Goal: Task Accomplishment & Management: Complete application form

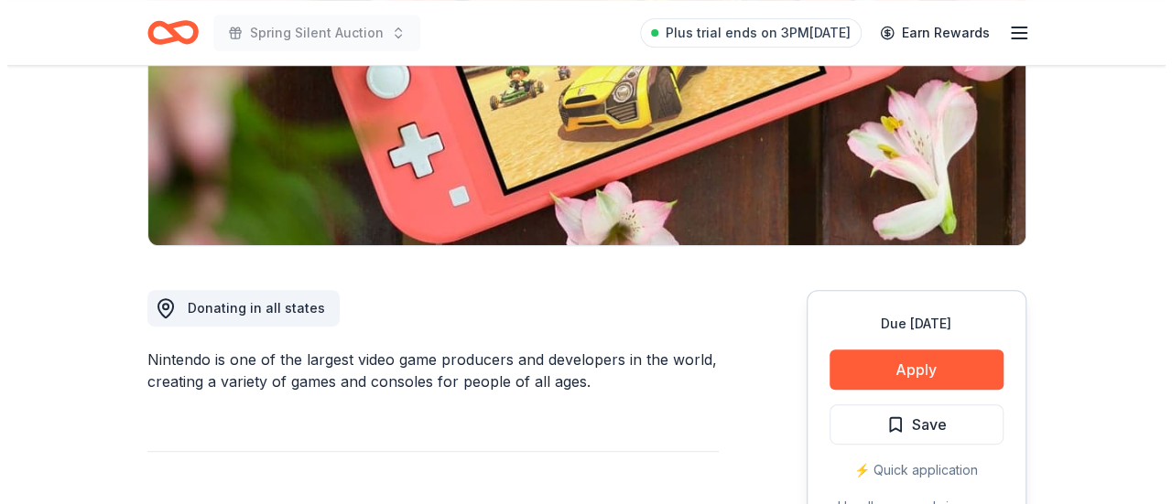
scroll to position [315, 0]
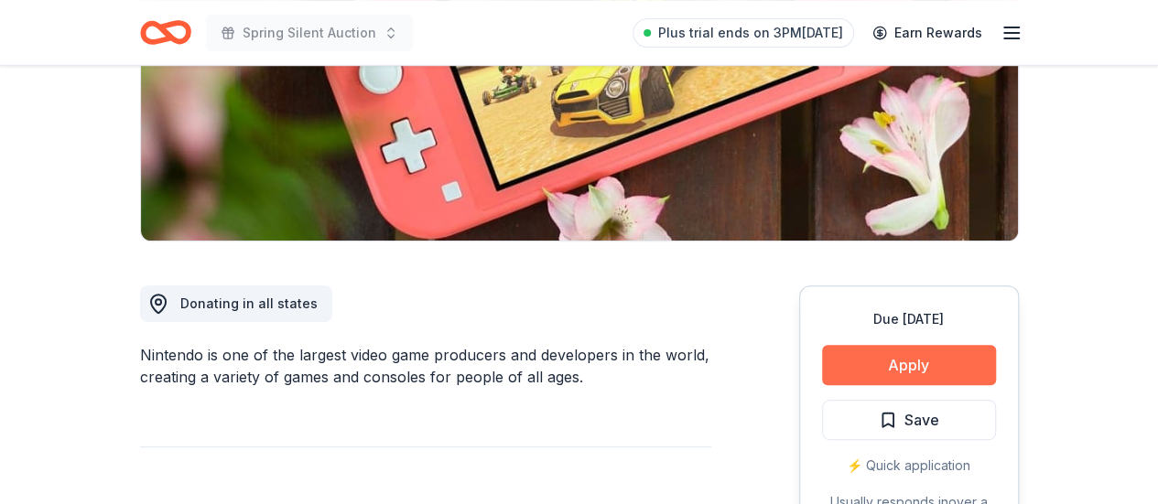
click at [929, 364] on button "Apply" at bounding box center [909, 365] width 174 height 40
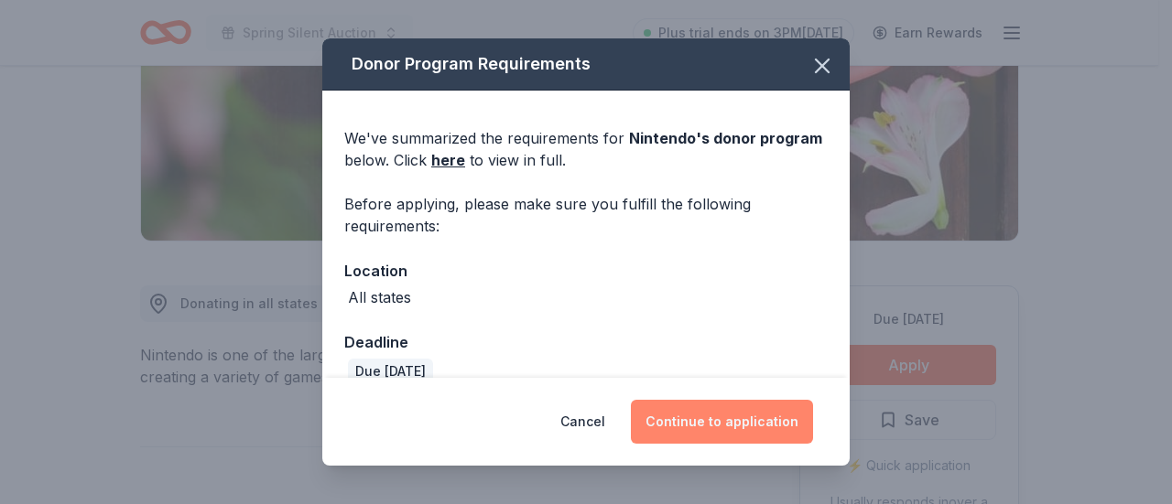
click at [692, 423] on button "Continue to application" at bounding box center [722, 422] width 182 height 44
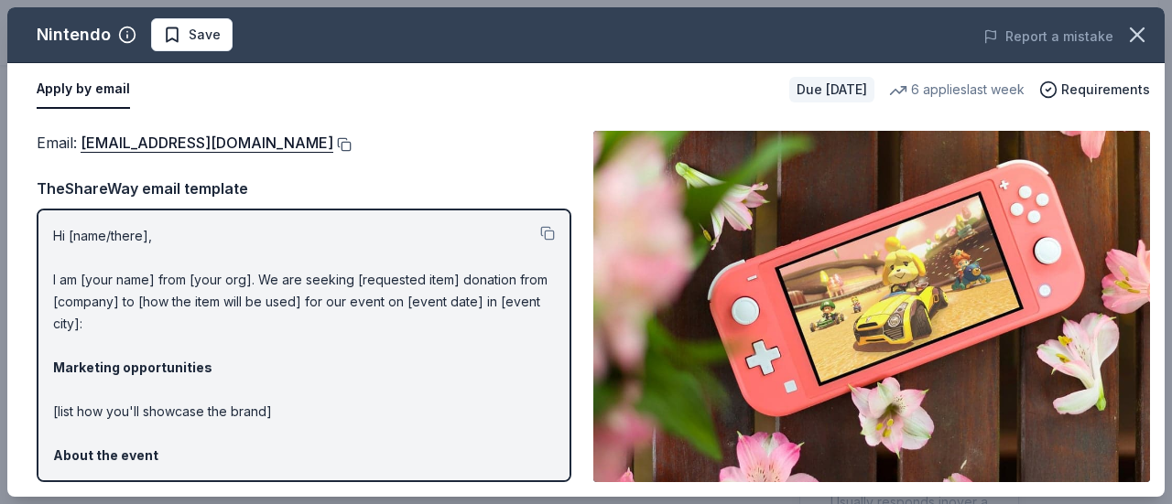
click at [352, 139] on button at bounding box center [342, 144] width 18 height 15
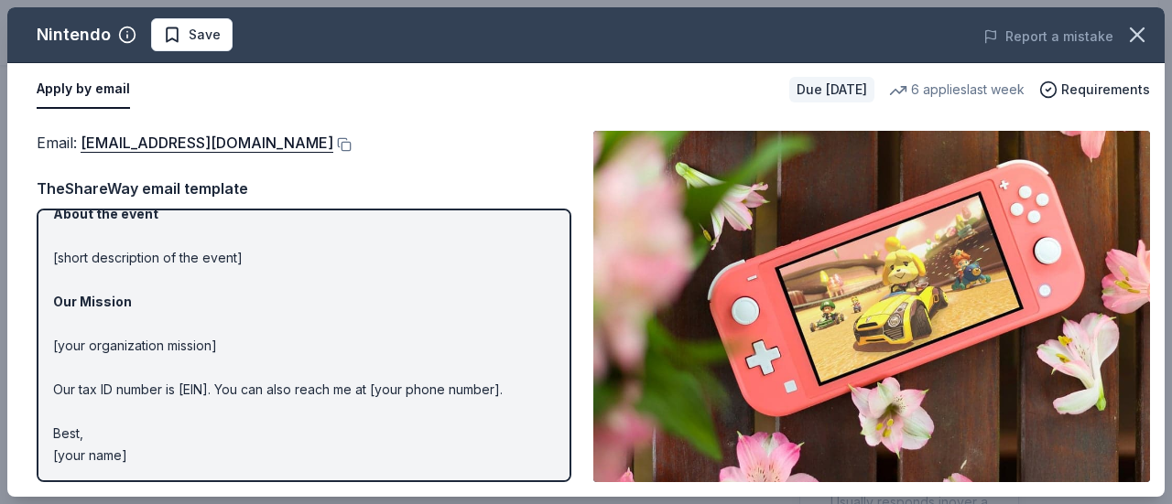
scroll to position [0, 0]
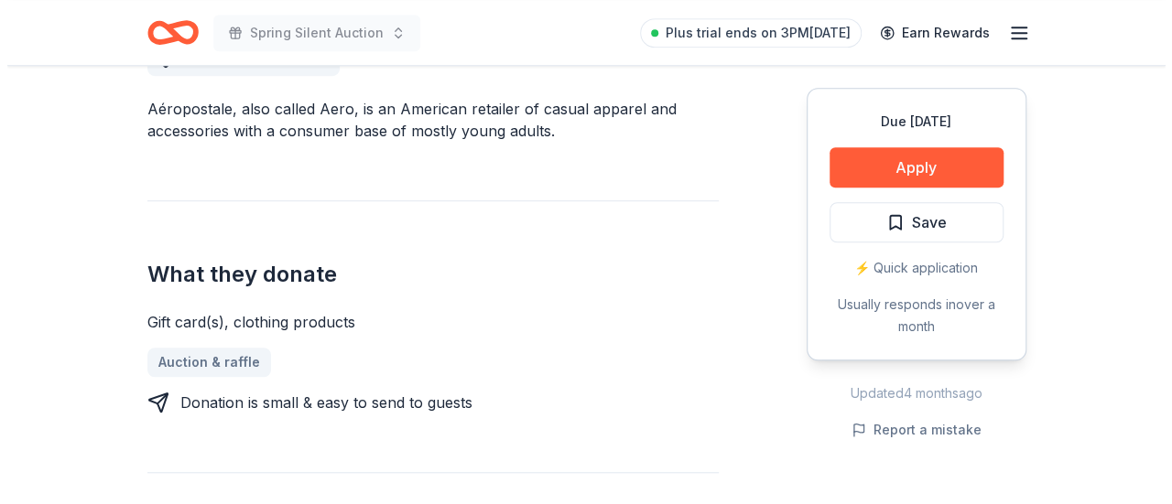
scroll to position [558, 0]
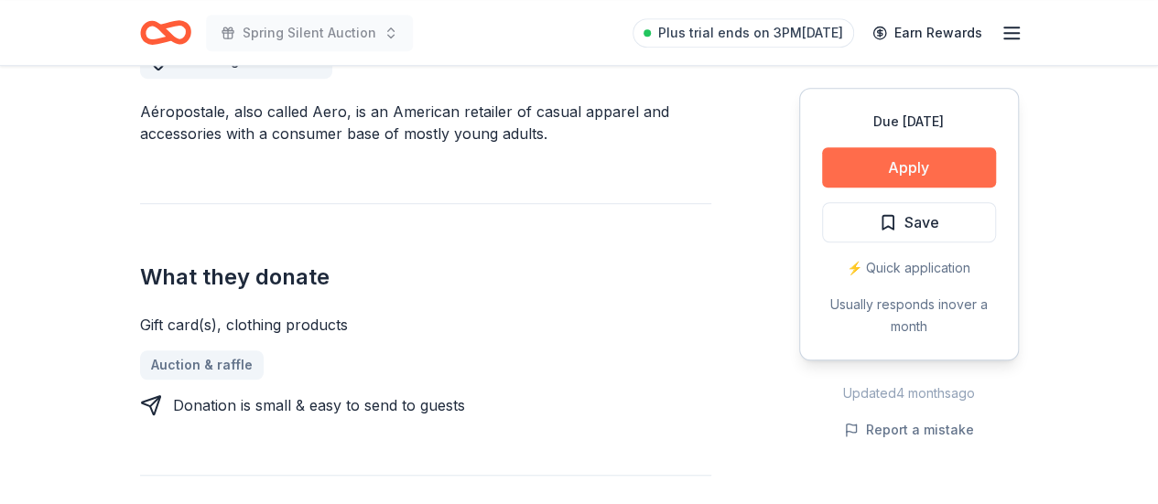
click at [958, 165] on button "Apply" at bounding box center [909, 167] width 174 height 40
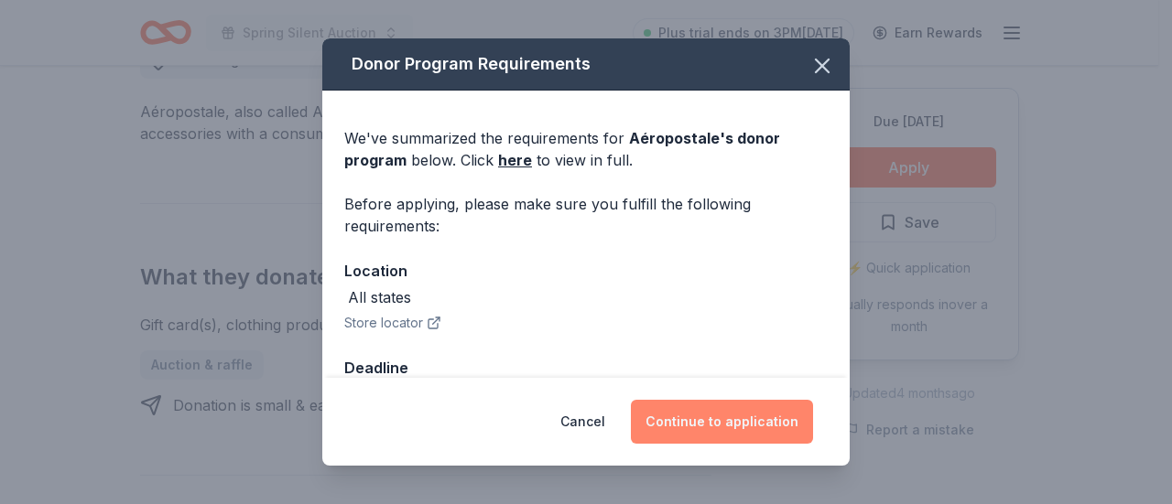
click at [751, 422] on button "Continue to application" at bounding box center [722, 422] width 182 height 44
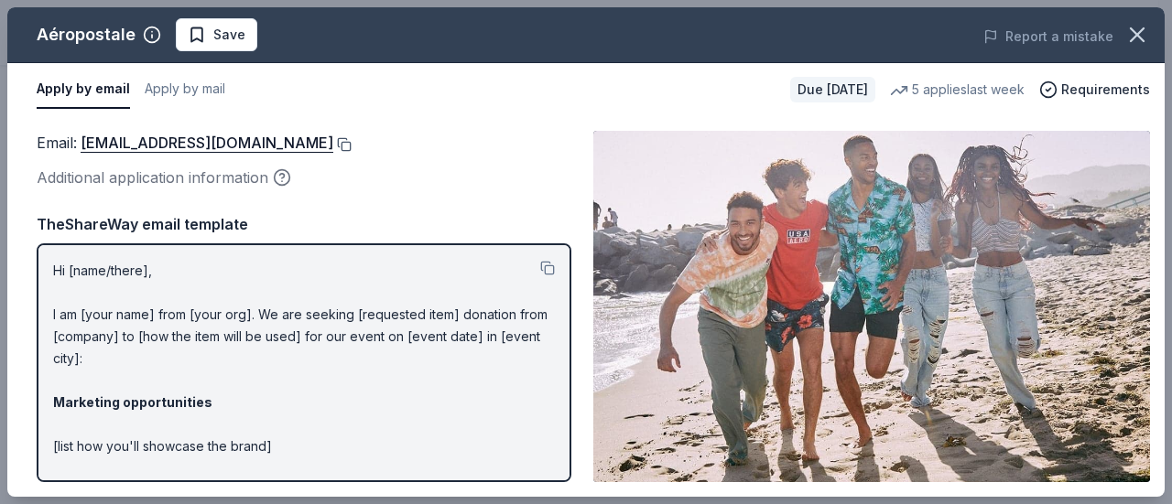
click at [352, 144] on button at bounding box center [342, 144] width 18 height 15
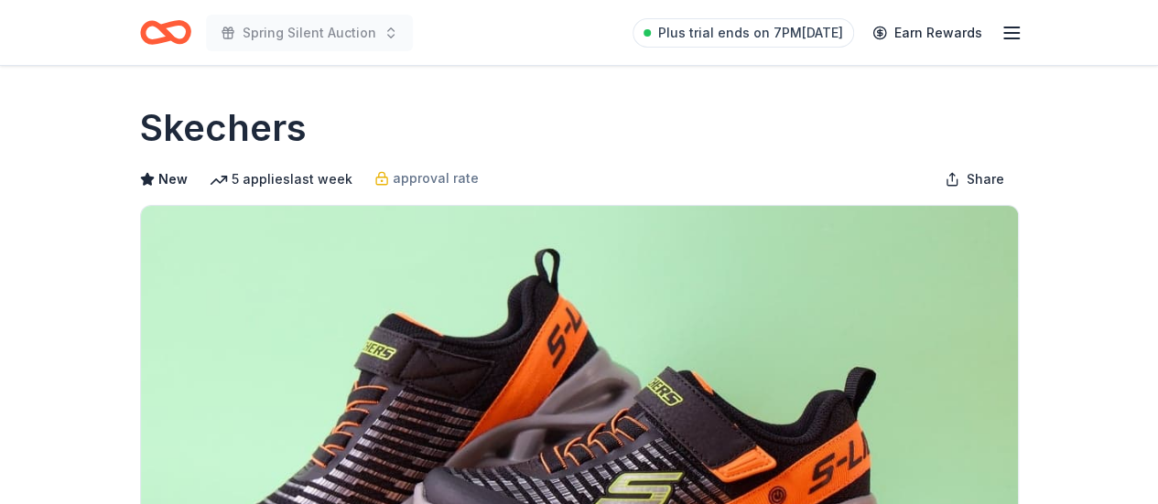
drag, startPoint x: 1157, startPoint y: 70, endPoint x: 1157, endPoint y: 188, distance: 117.2
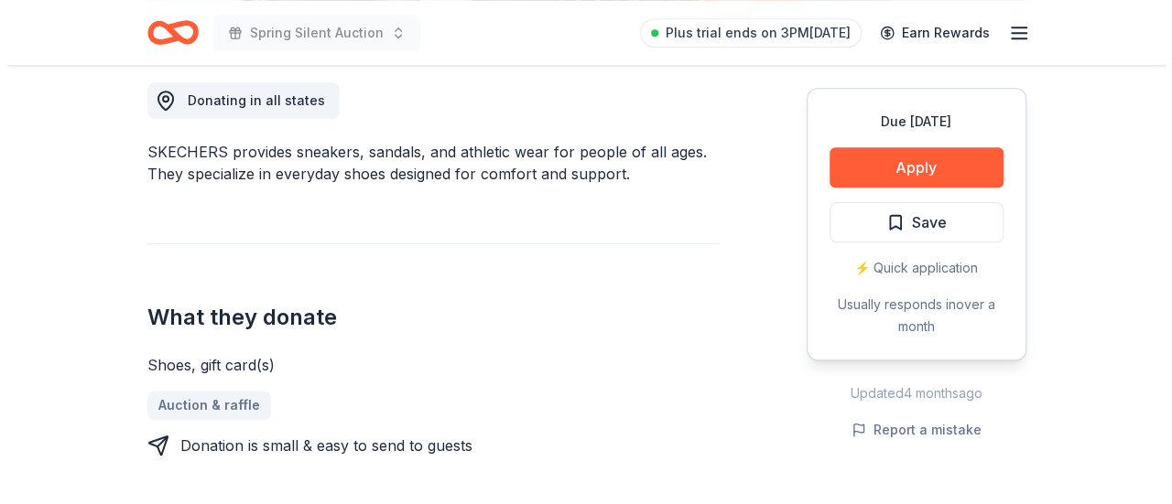
scroll to position [568, 0]
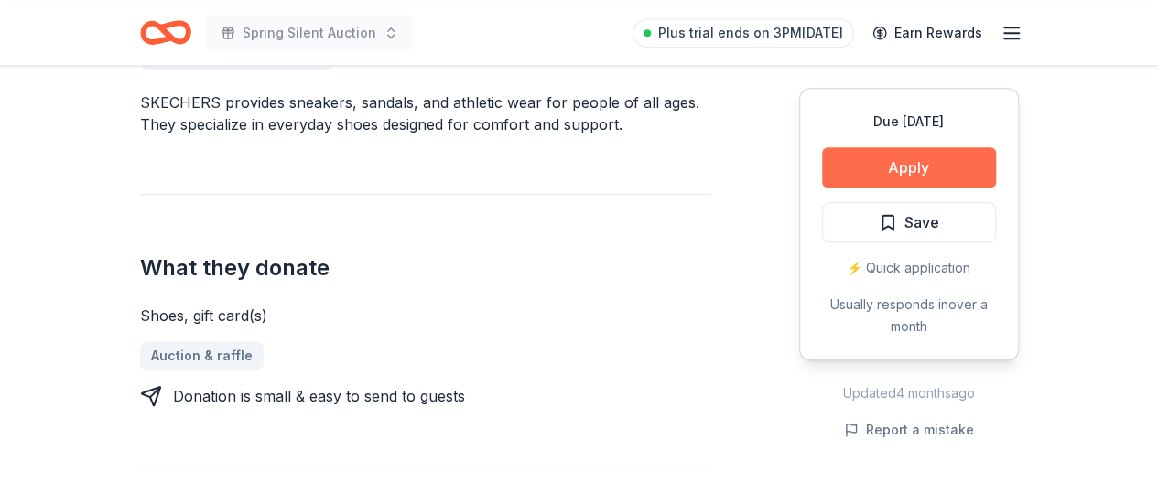
click at [895, 157] on button "Apply" at bounding box center [909, 167] width 174 height 40
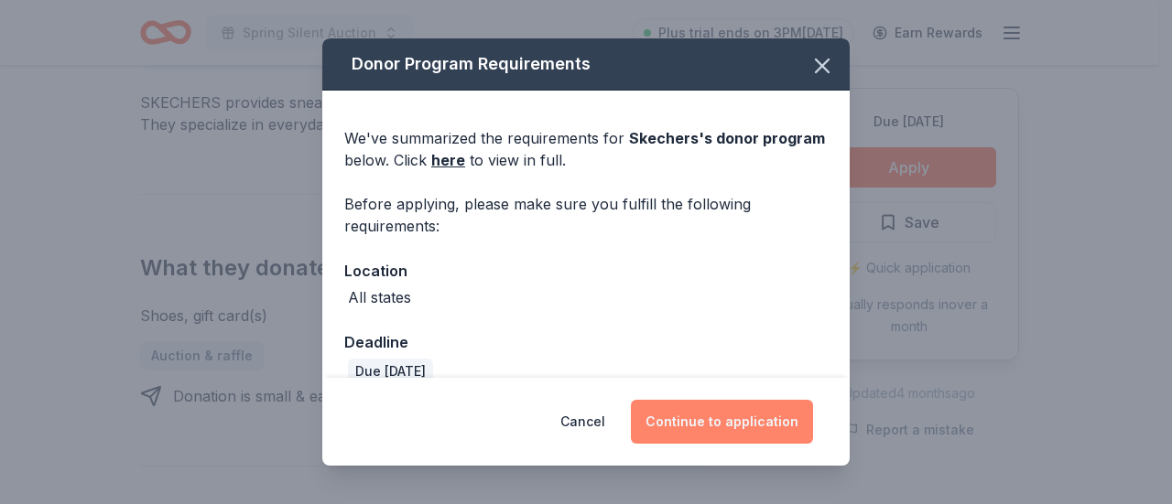
click at [709, 418] on button "Continue to application" at bounding box center [722, 422] width 182 height 44
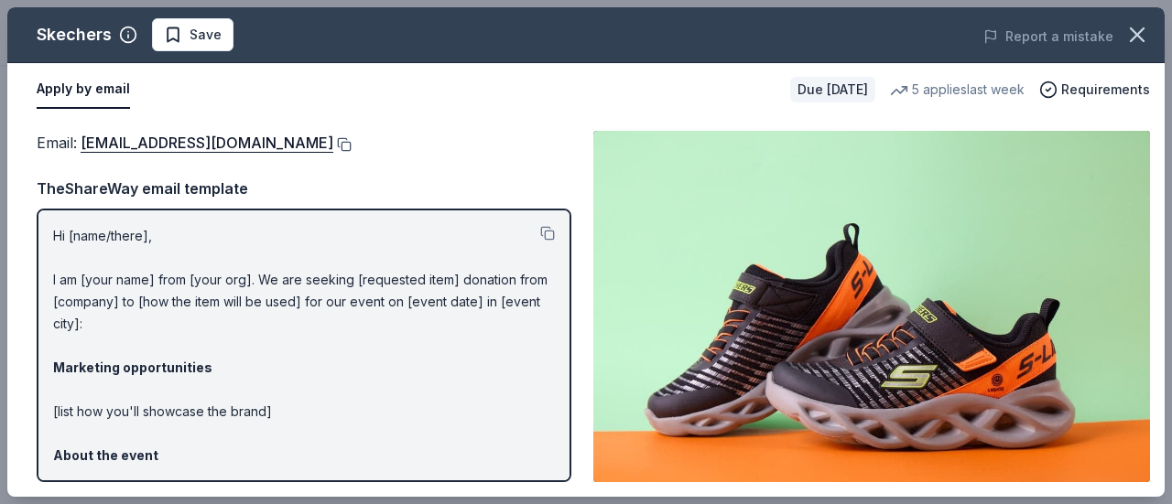
click at [333, 148] on button at bounding box center [342, 144] width 18 height 15
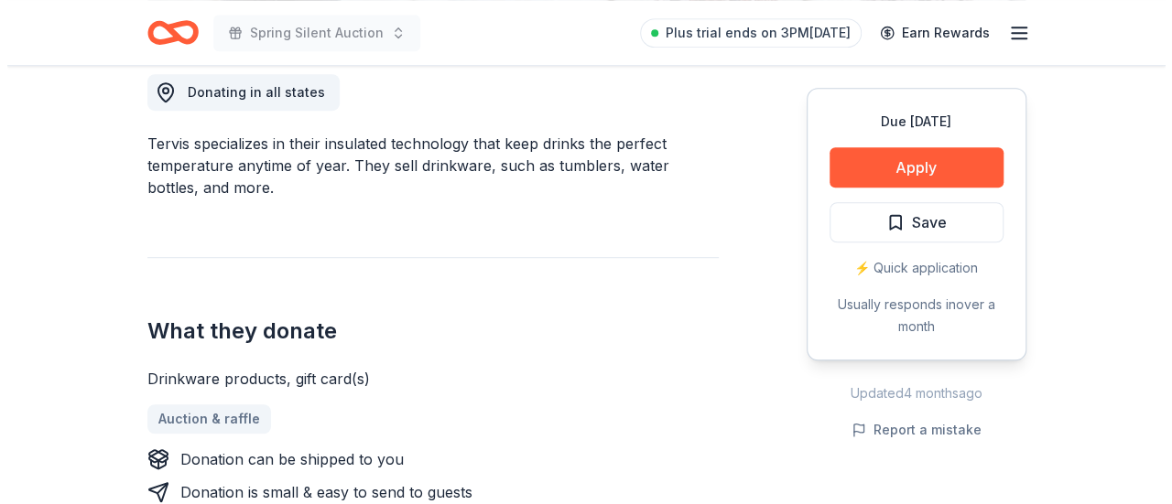
scroll to position [548, 0]
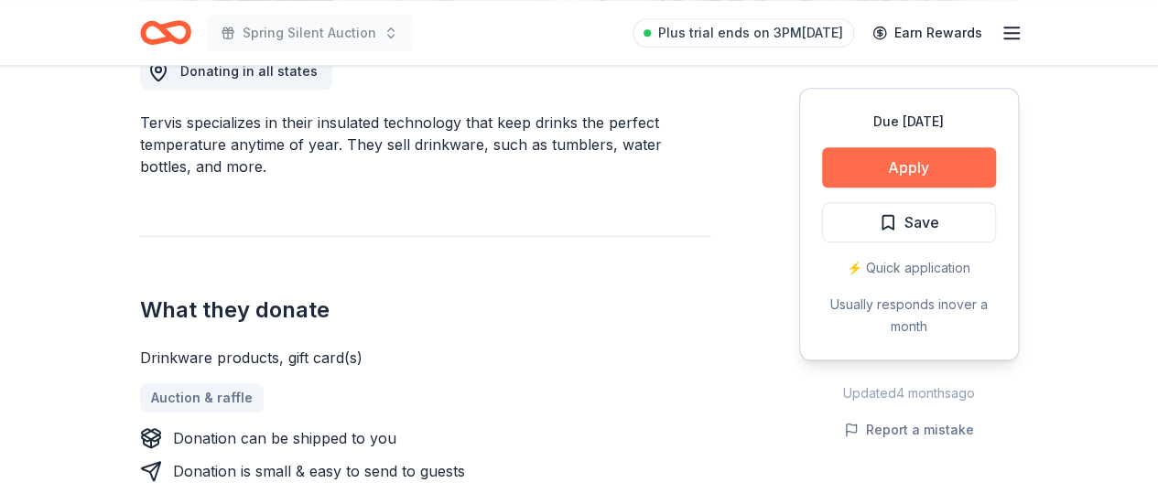
click at [967, 171] on button "Apply" at bounding box center [909, 167] width 174 height 40
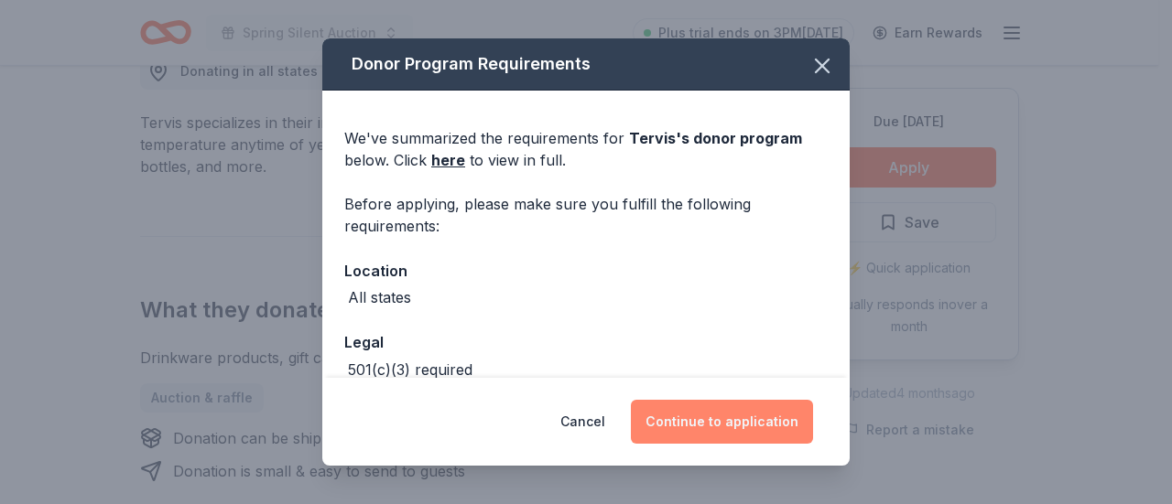
click at [744, 417] on button "Continue to application" at bounding box center [722, 422] width 182 height 44
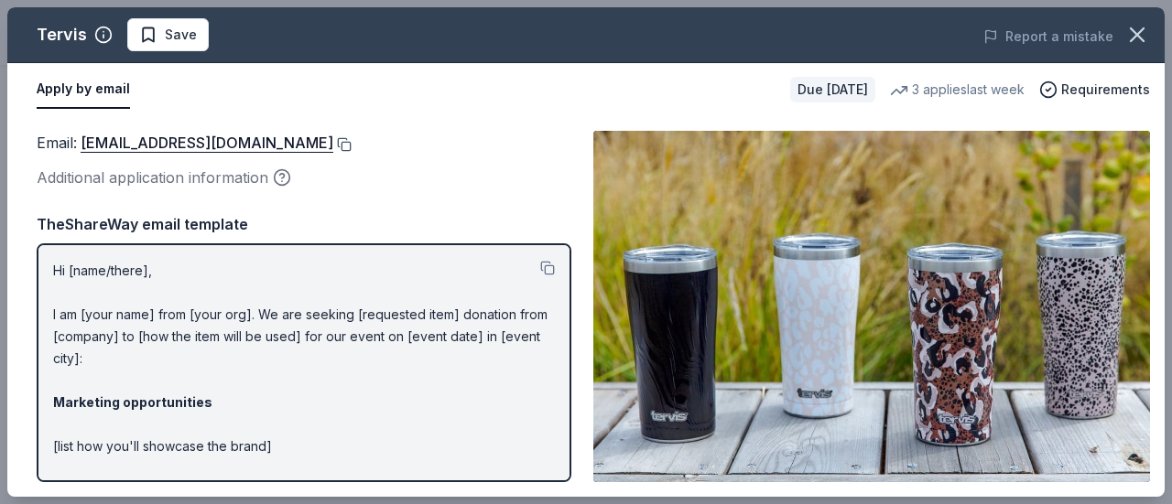
click at [333, 144] on button at bounding box center [342, 144] width 18 height 15
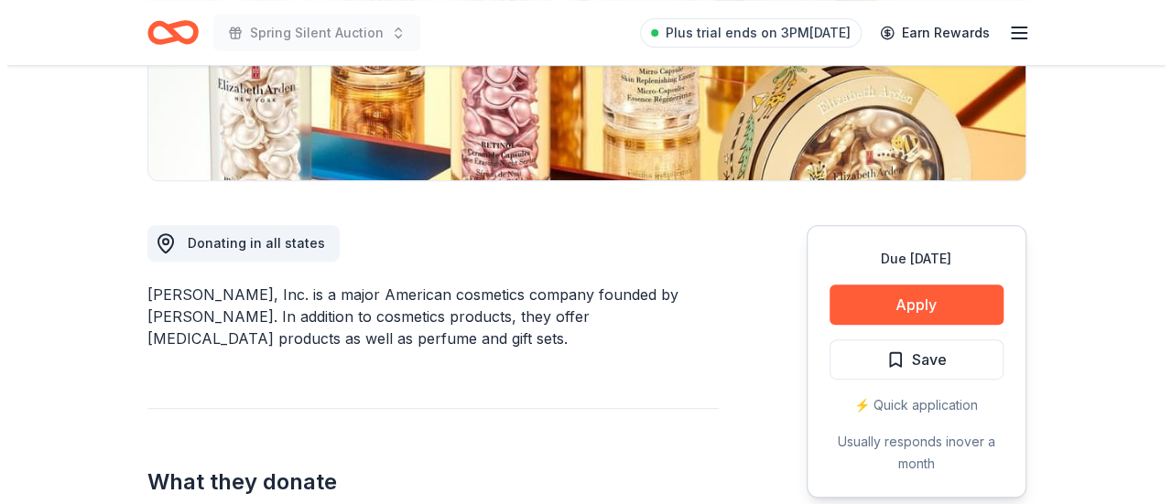
scroll to position [476, 0]
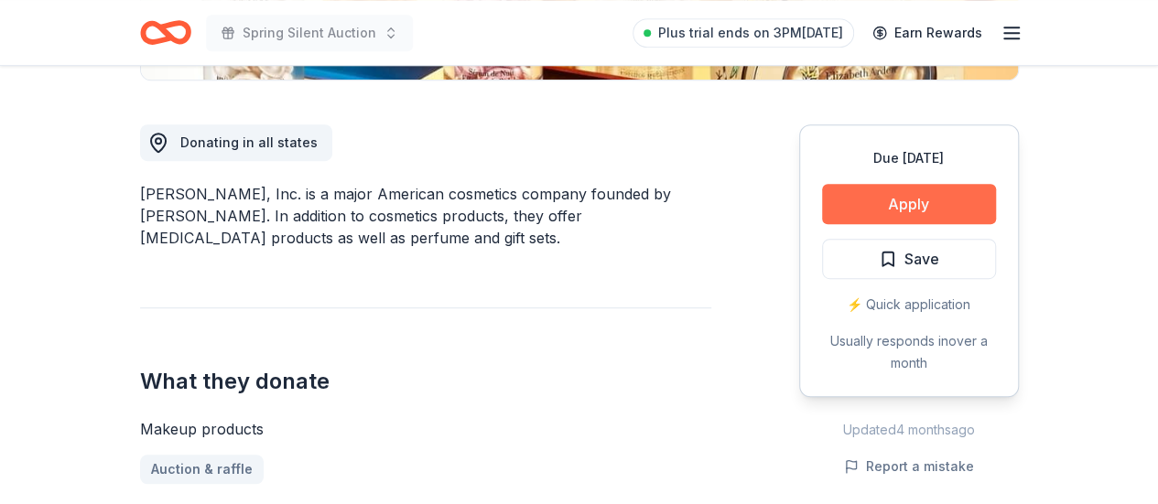
click at [926, 188] on button "Apply" at bounding box center [909, 204] width 174 height 40
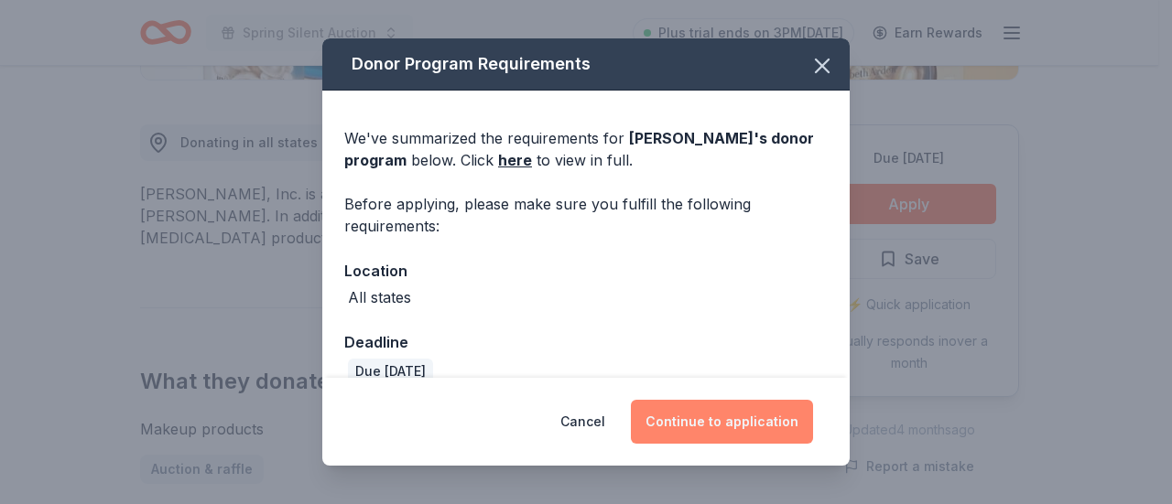
click at [780, 424] on button "Continue to application" at bounding box center [722, 422] width 182 height 44
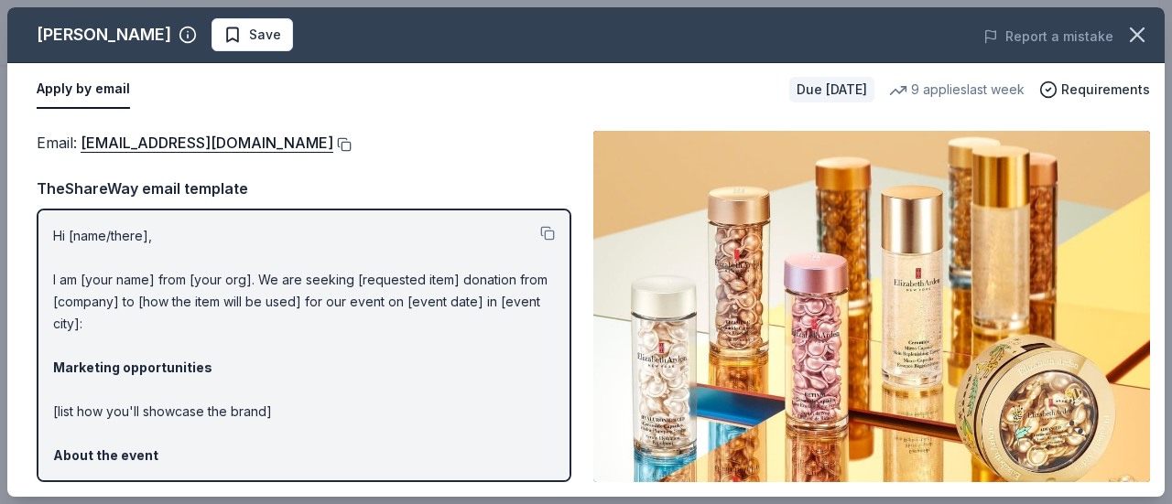
click at [342, 142] on button at bounding box center [342, 144] width 18 height 15
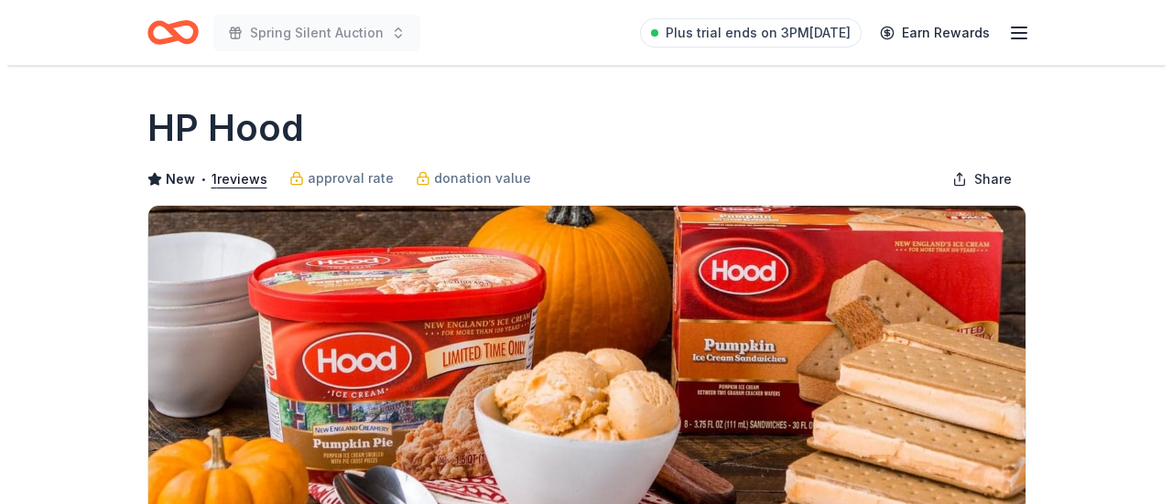
scroll to position [257, 0]
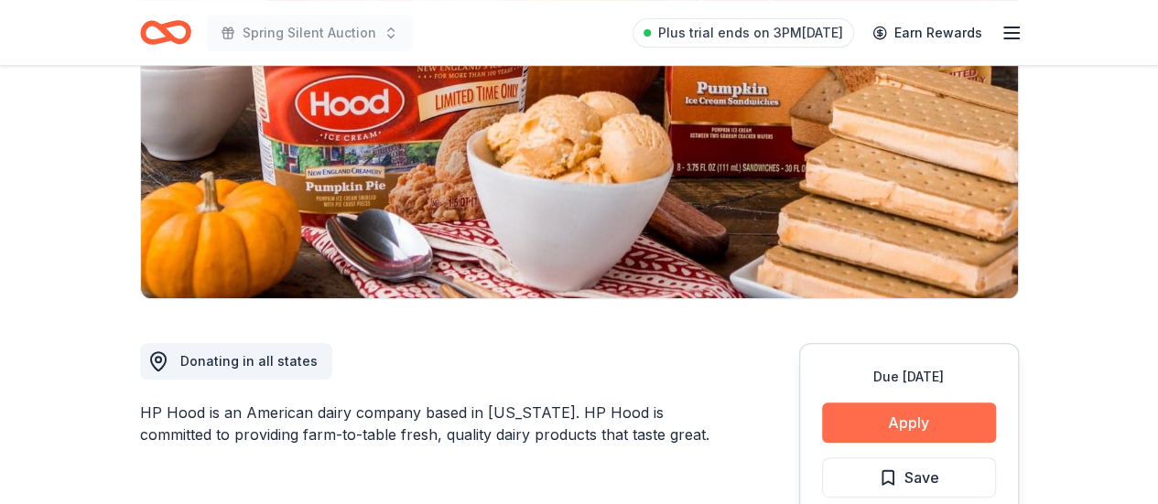
click at [930, 412] on button "Apply" at bounding box center [909, 423] width 174 height 40
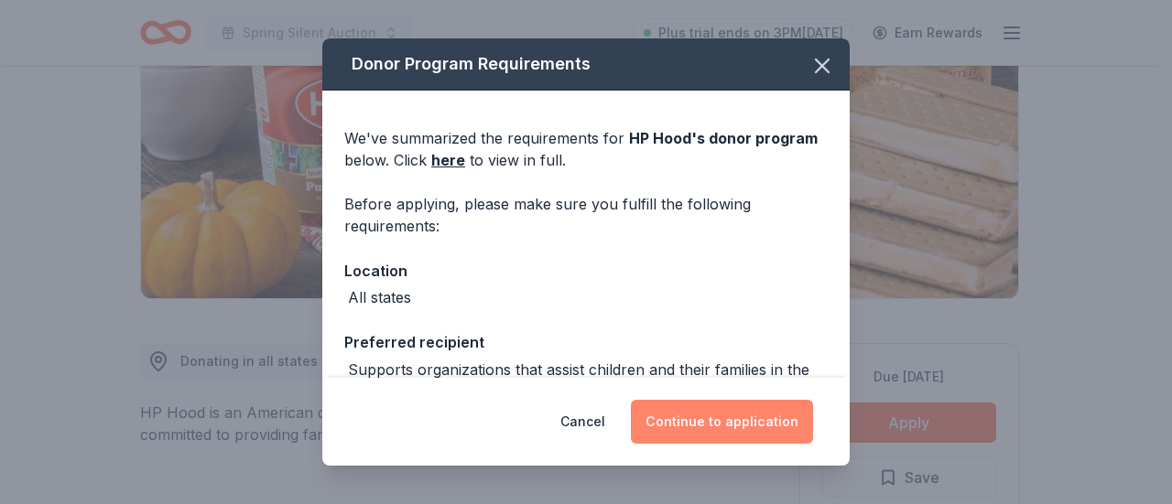
click at [721, 425] on button "Continue to application" at bounding box center [722, 422] width 182 height 44
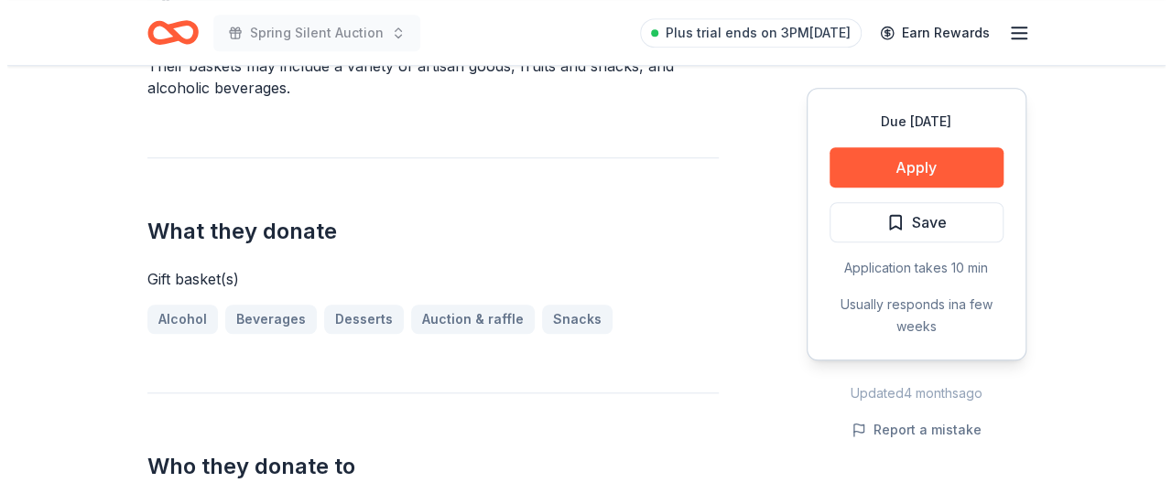
scroll to position [623, 0]
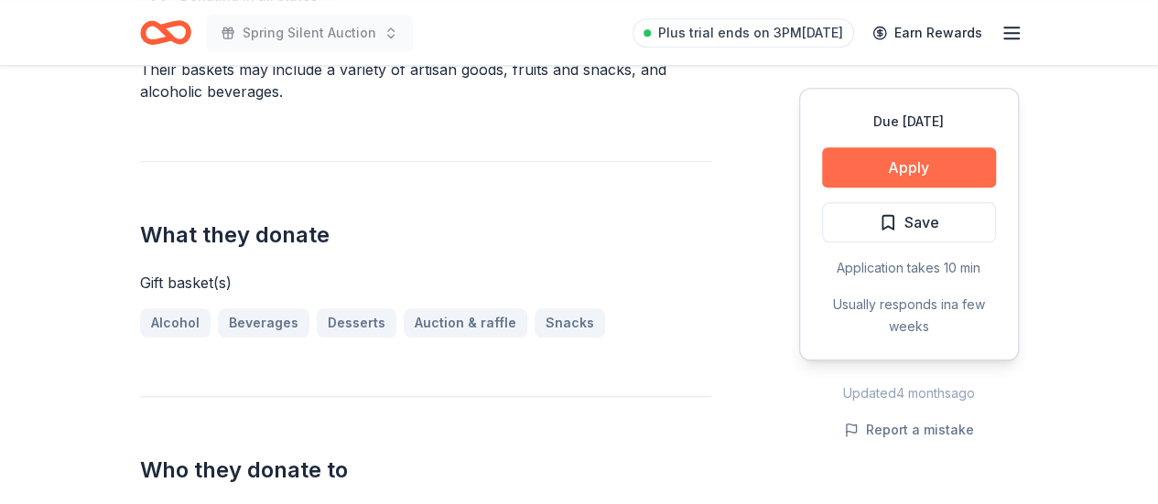
click at [935, 167] on button "Apply" at bounding box center [909, 167] width 174 height 40
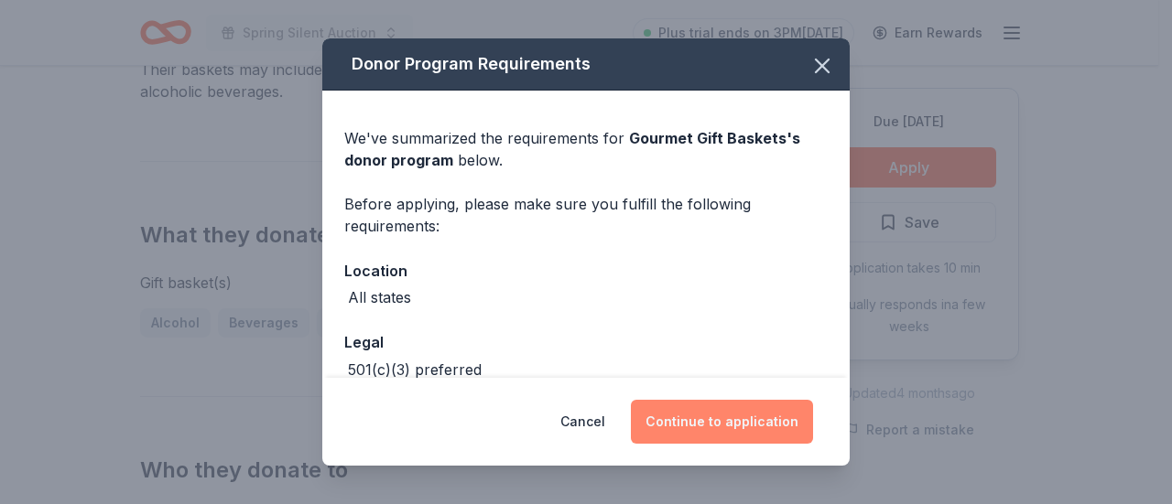
click at [710, 423] on button "Continue to application" at bounding box center [722, 422] width 182 height 44
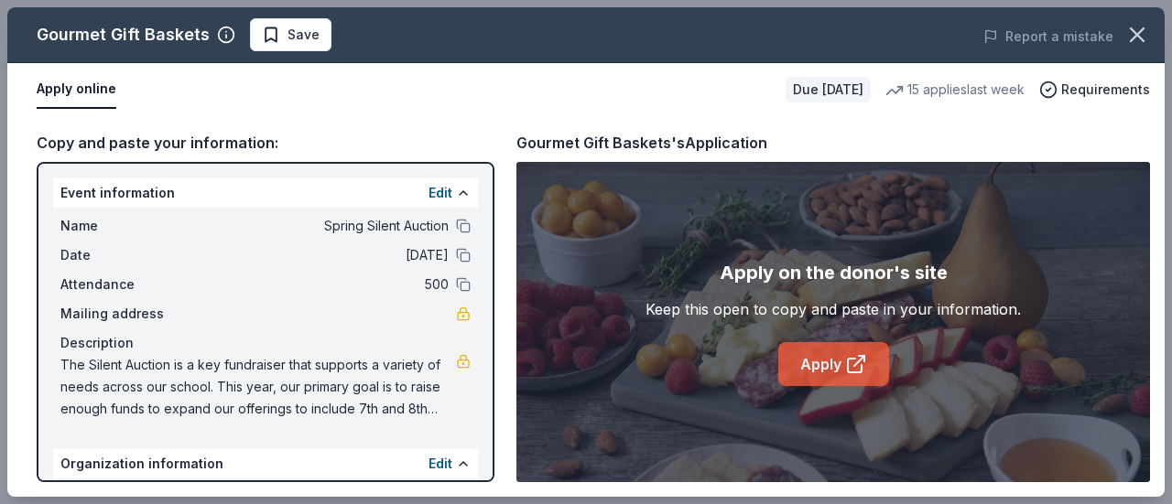
click at [825, 362] on link "Apply" at bounding box center [833, 364] width 111 height 44
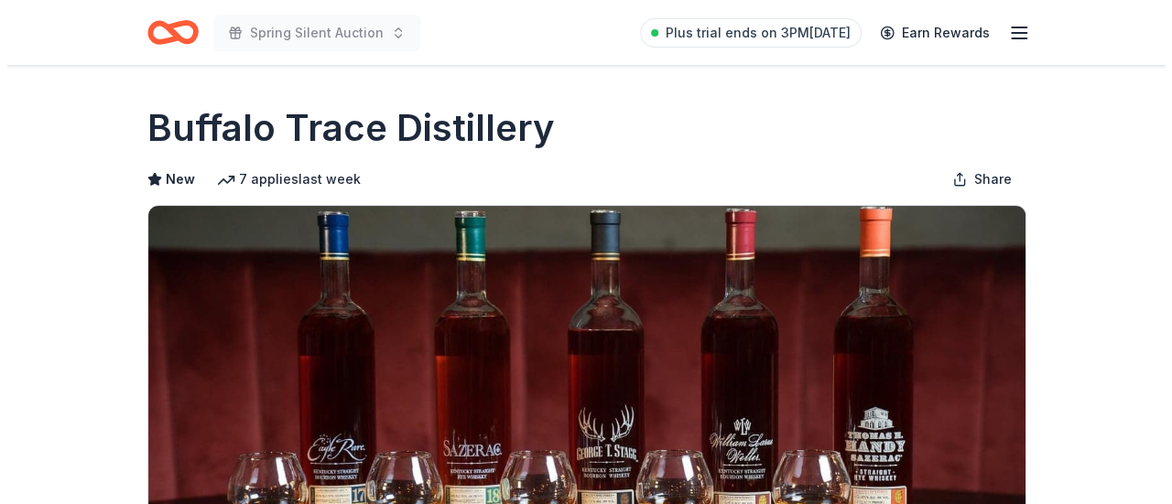
scroll to position [603, 0]
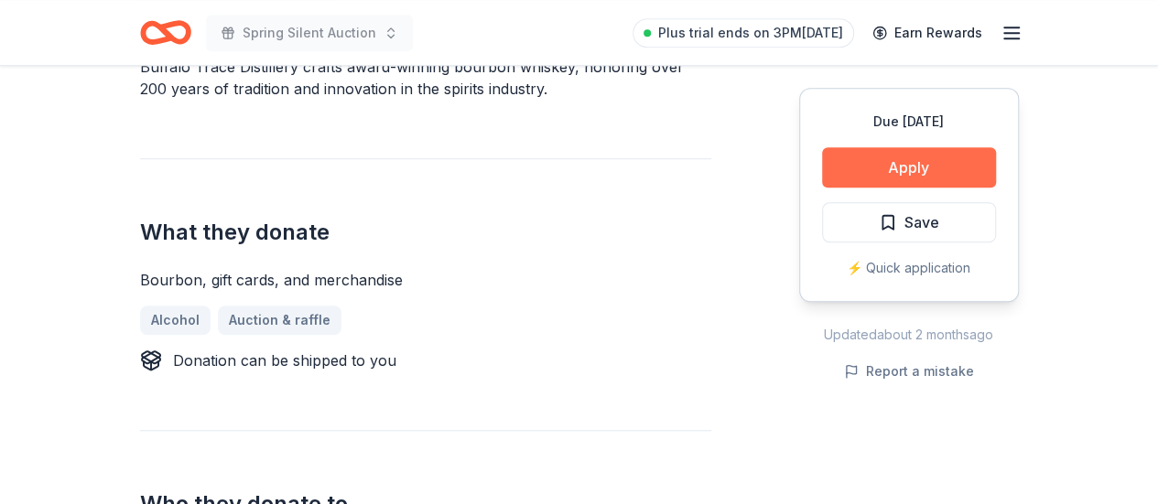
click at [926, 162] on button "Apply" at bounding box center [909, 167] width 174 height 40
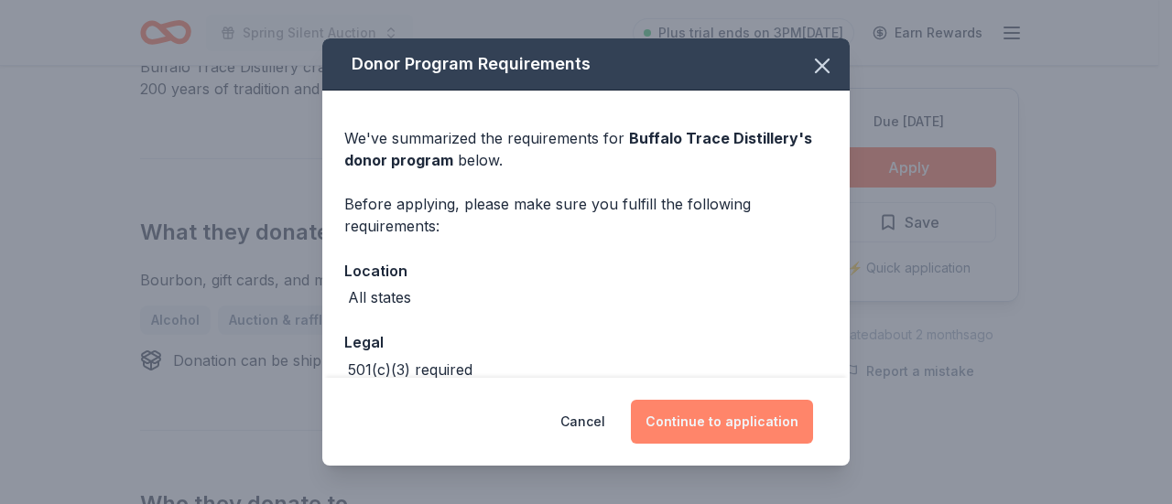
click at [721, 422] on button "Continue to application" at bounding box center [722, 422] width 182 height 44
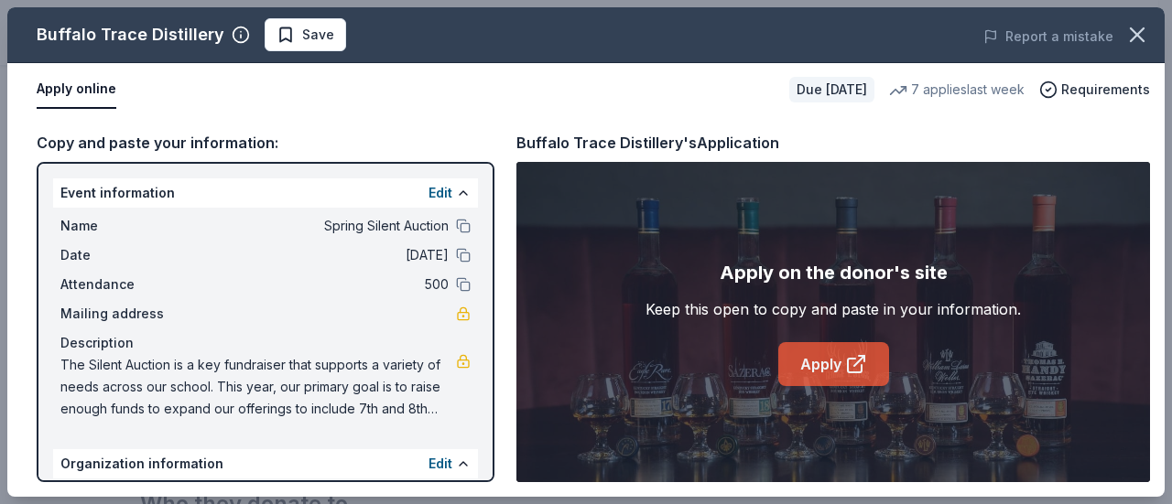
click at [840, 351] on link "Apply" at bounding box center [833, 364] width 111 height 44
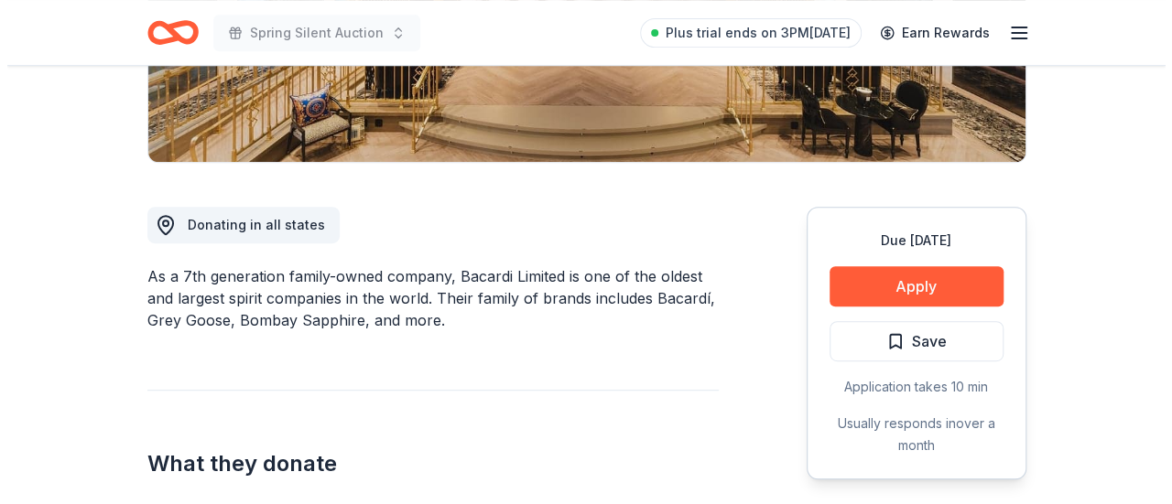
scroll to position [397, 0]
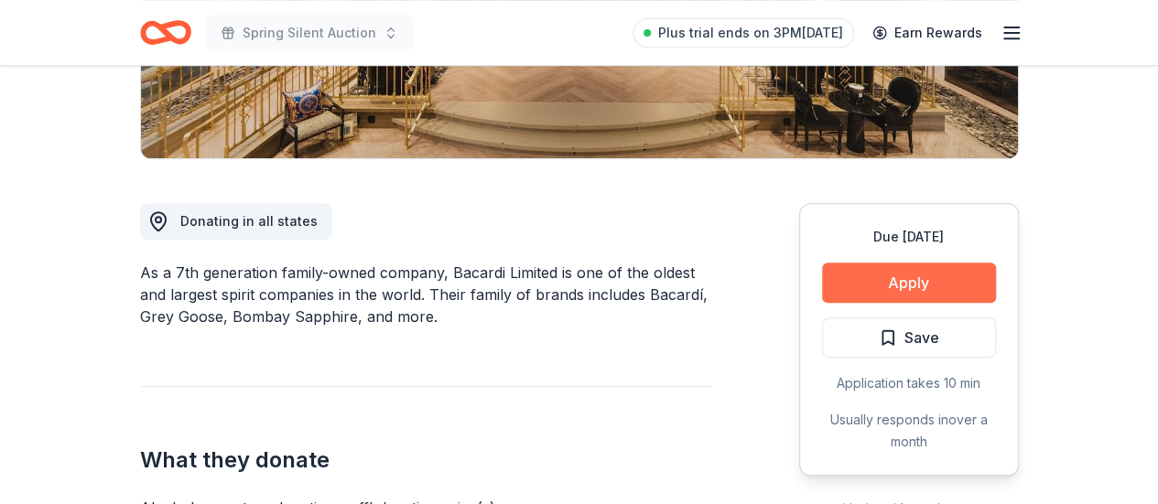
click at [952, 283] on button "Apply" at bounding box center [909, 283] width 174 height 40
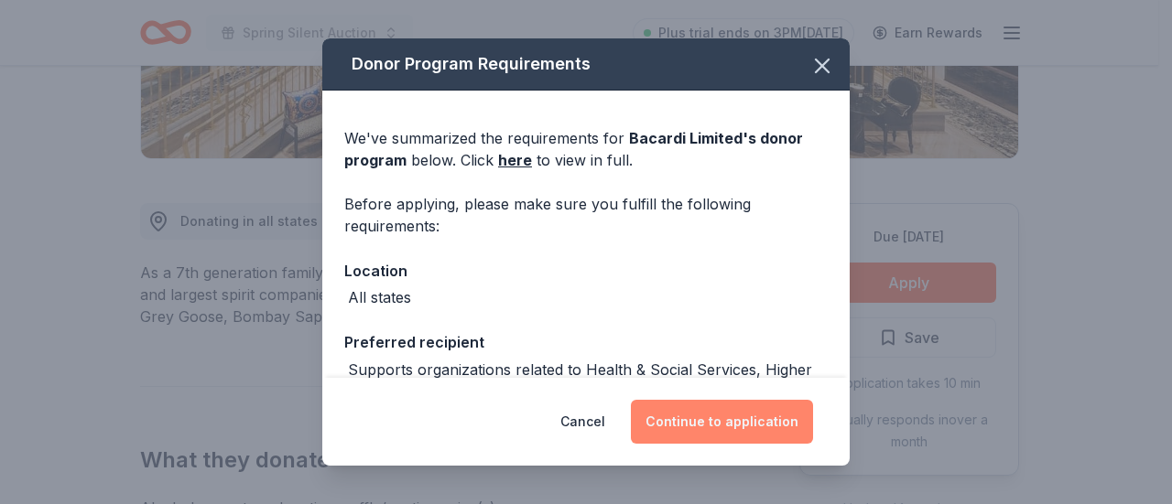
click at [736, 424] on button "Continue to application" at bounding box center [722, 422] width 182 height 44
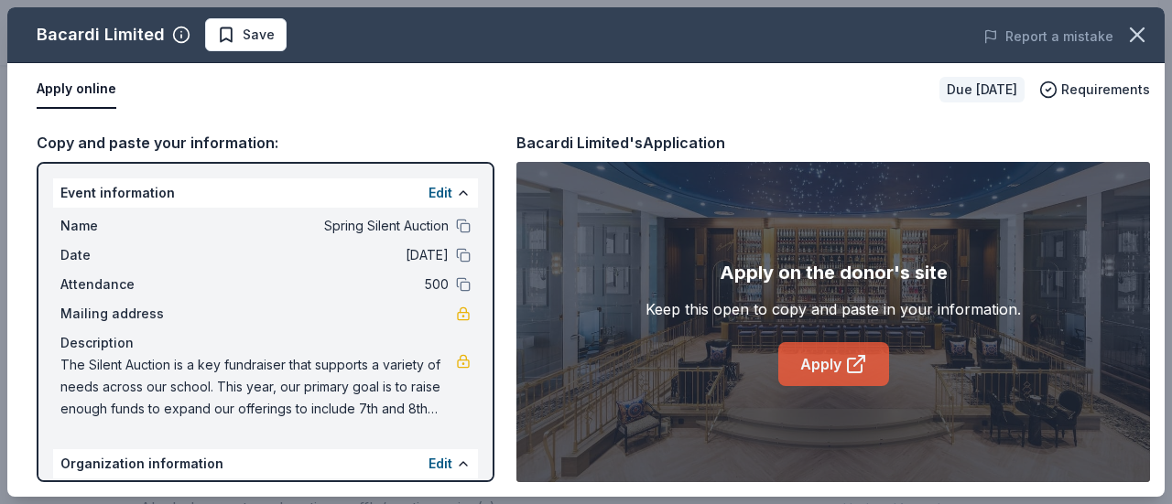
click at [791, 366] on link "Apply" at bounding box center [833, 364] width 111 height 44
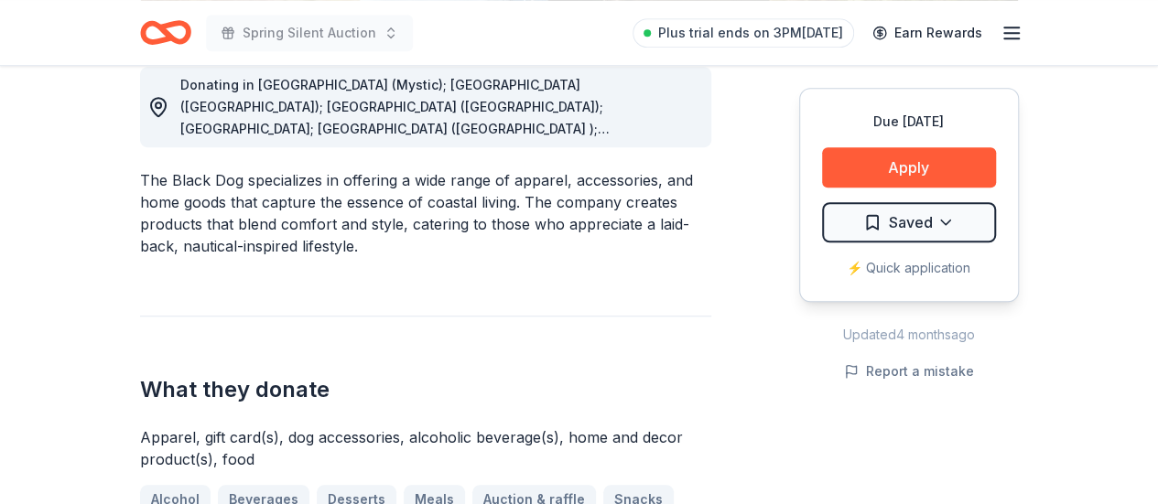
scroll to position [543, 0]
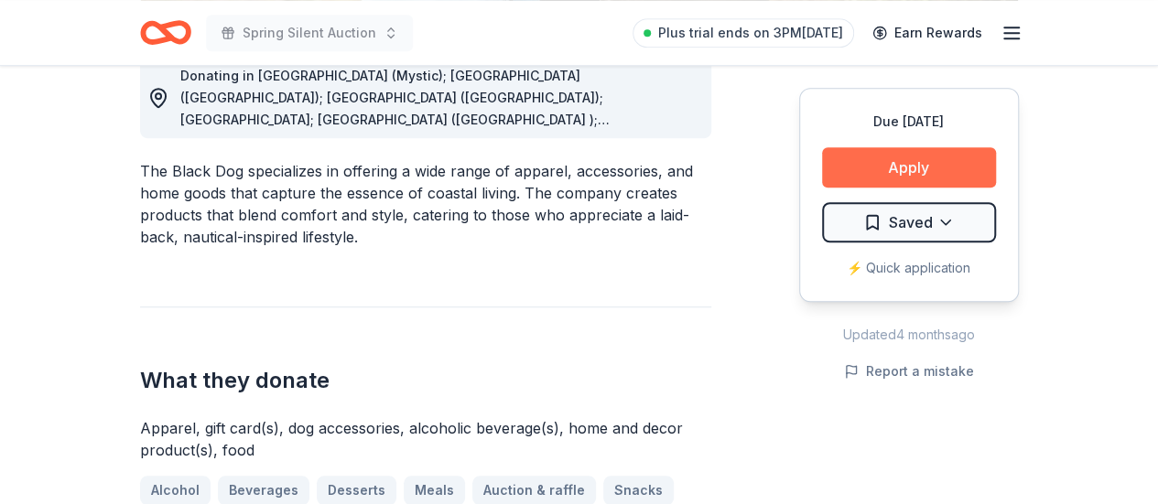
click at [928, 161] on button "Apply" at bounding box center [909, 167] width 174 height 40
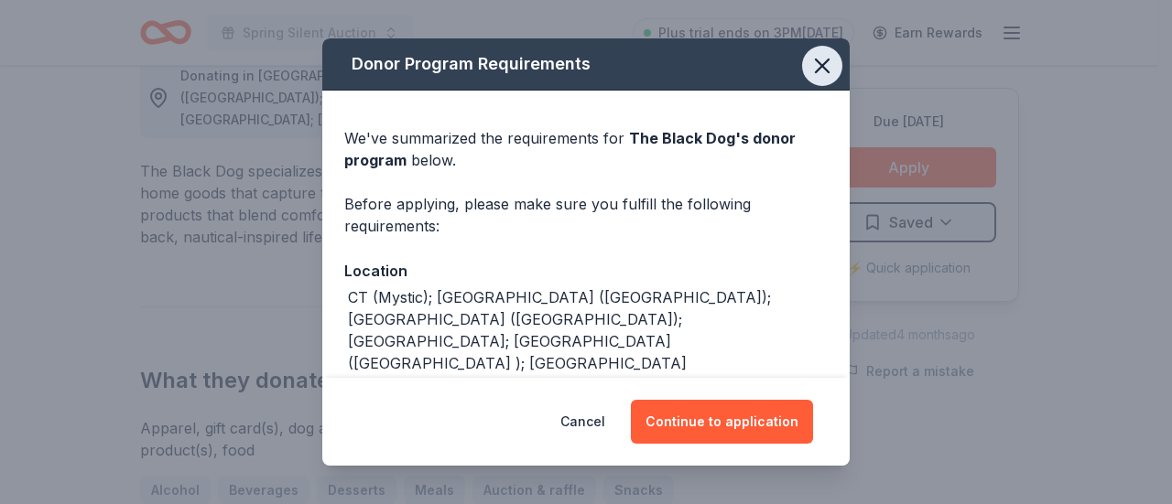
click at [809, 70] on icon "button" at bounding box center [822, 66] width 26 height 26
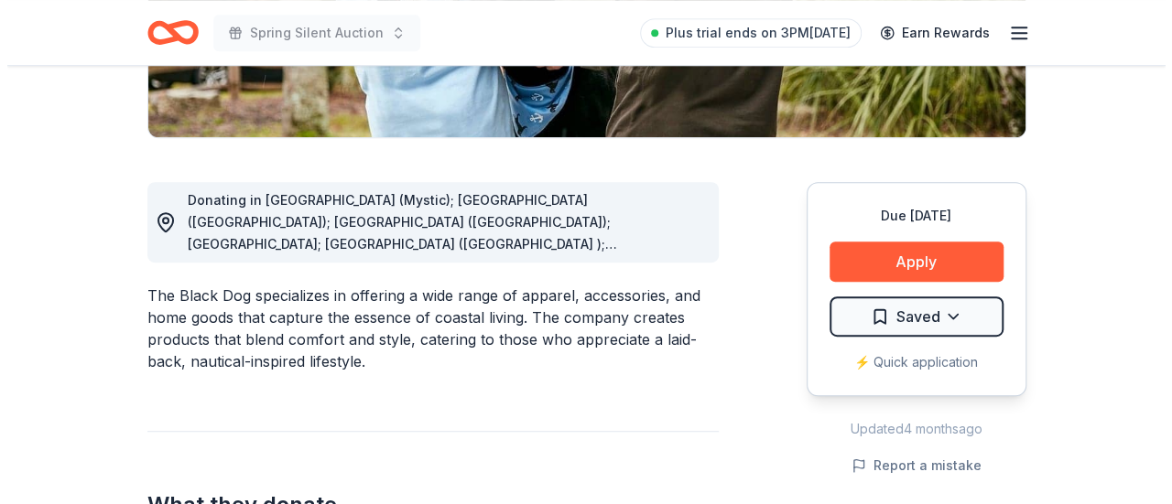
scroll to position [407, 0]
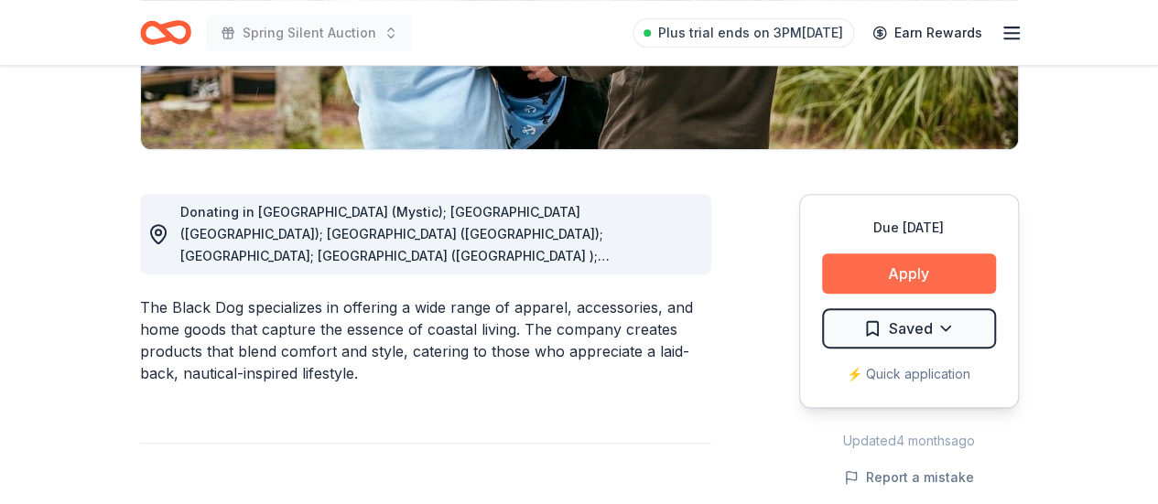
click at [939, 269] on button "Apply" at bounding box center [909, 274] width 174 height 40
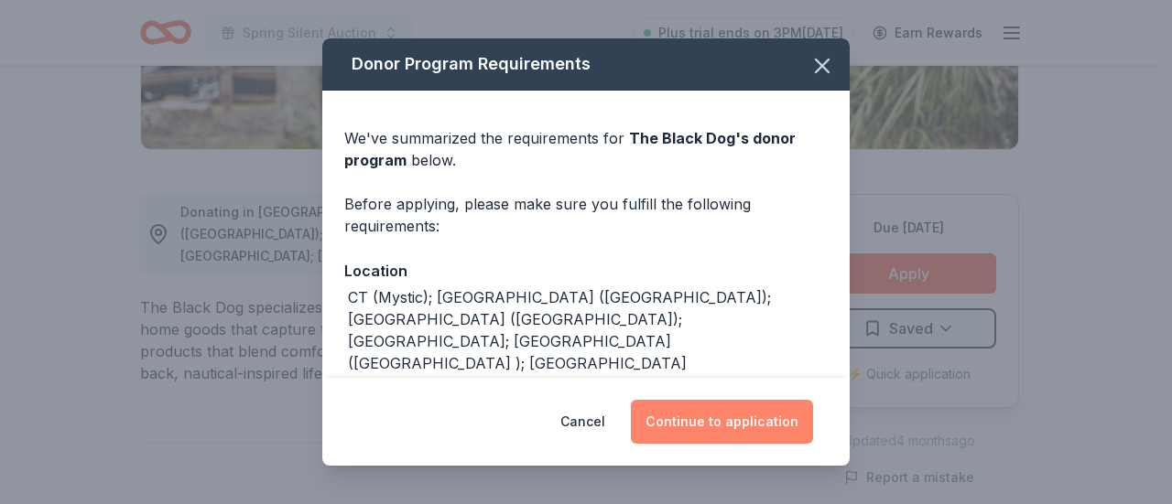
click at [745, 422] on button "Continue to application" at bounding box center [722, 422] width 182 height 44
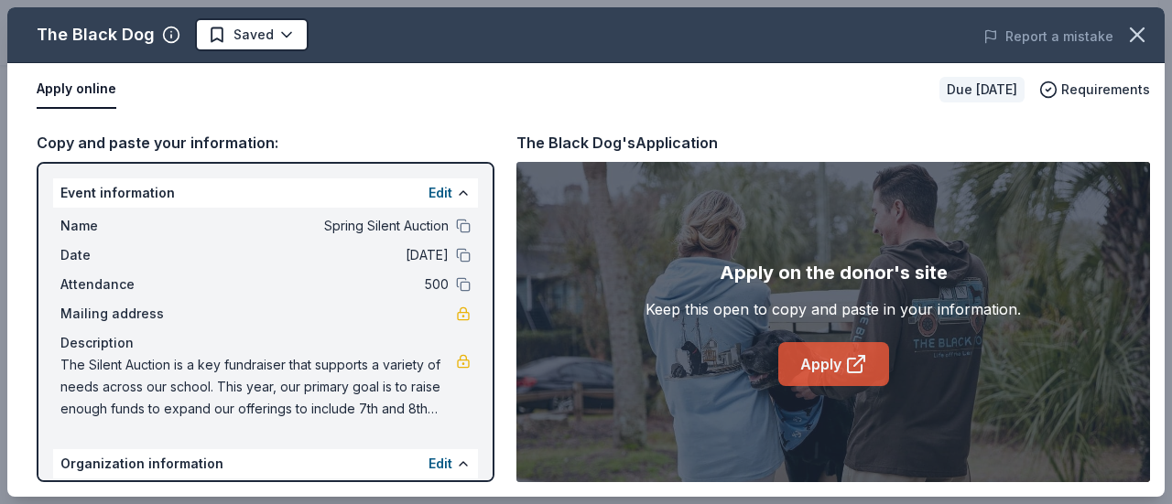
click at [848, 363] on icon at bounding box center [855, 366] width 14 height 14
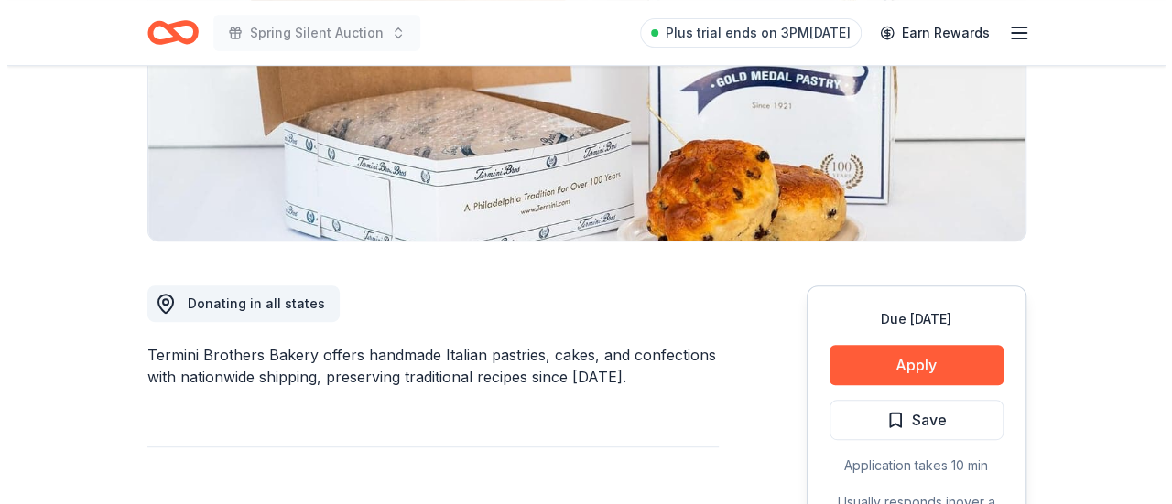
scroll to position [436, 0]
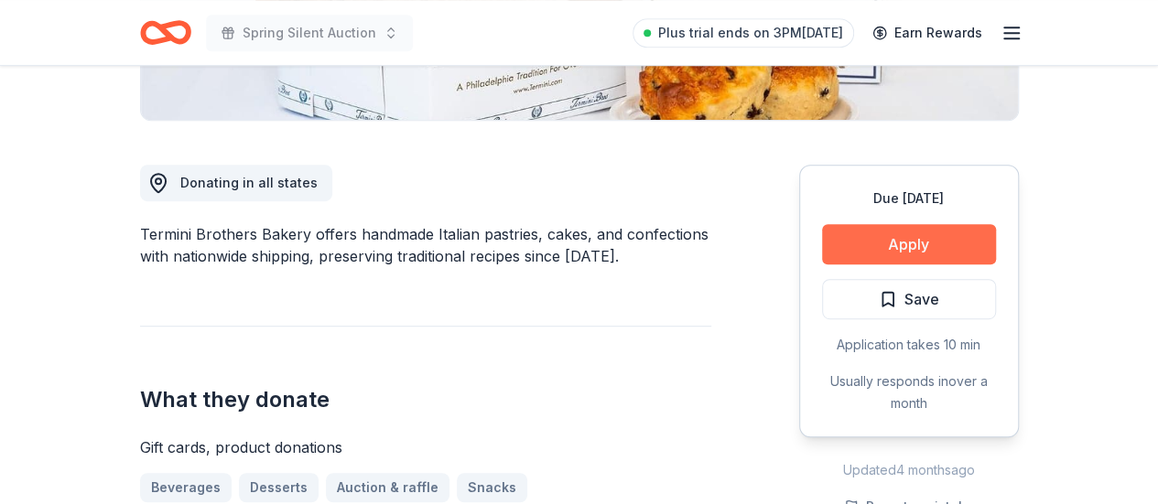
click at [925, 239] on button "Apply" at bounding box center [909, 244] width 174 height 40
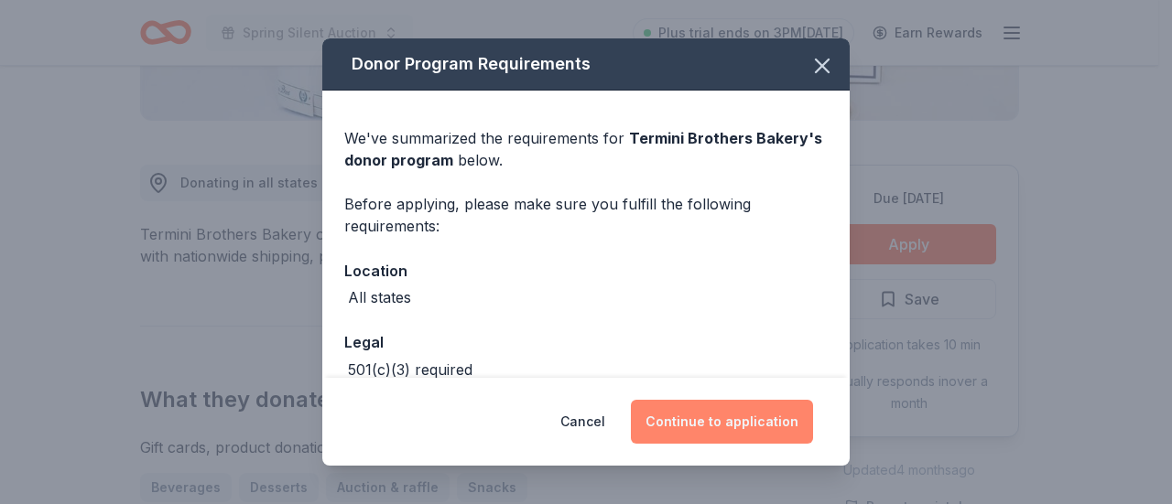
click at [691, 432] on button "Continue to application" at bounding box center [722, 422] width 182 height 44
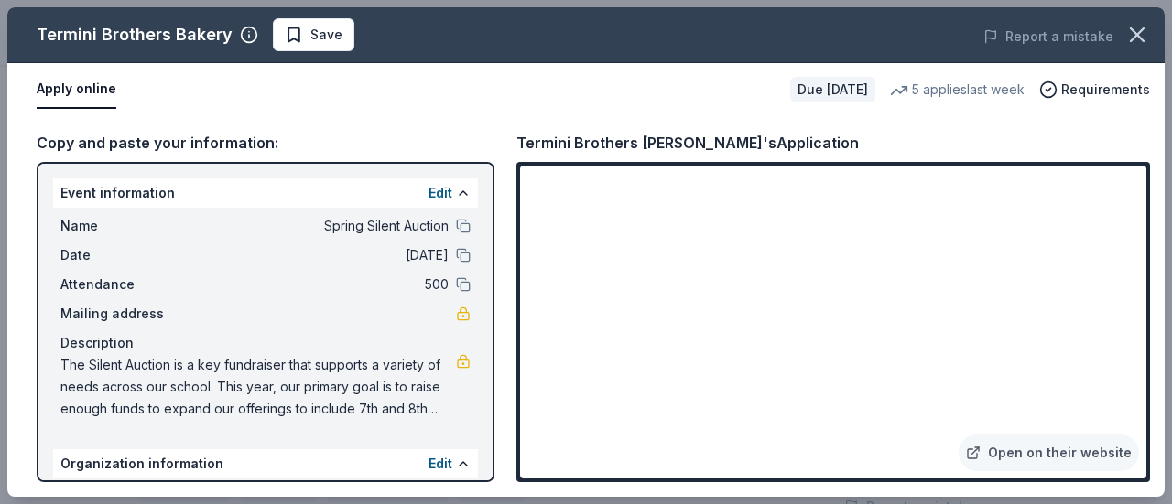
drag, startPoint x: 808, startPoint y: 138, endPoint x: 518, endPoint y: 126, distance: 289.6
click at [518, 126] on div "Copy and paste your information: Event information Edit Name Spring Silent Auct…" at bounding box center [585, 306] width 1157 height 381
